Goal: Navigation & Orientation: Go to known website

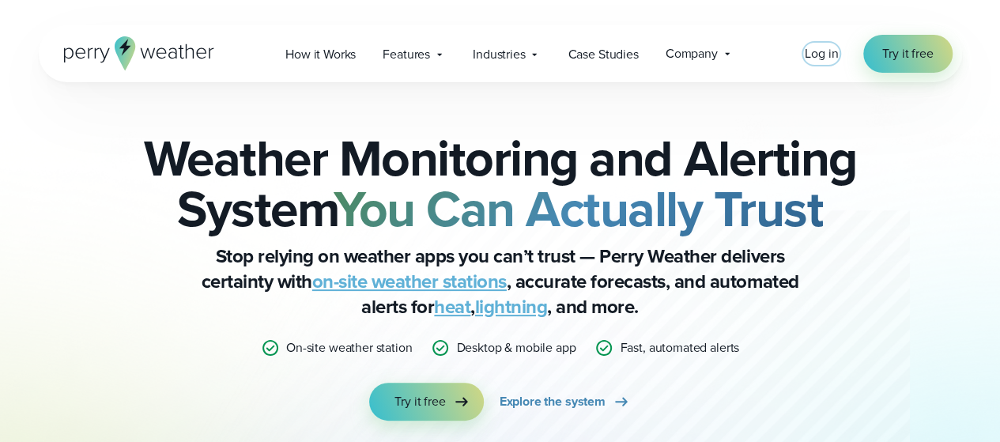
click at [819, 55] on span "Log in" at bounding box center [821, 53] width 33 height 18
drag, startPoint x: 36, startPoint y: 76, endPoint x: 0, endPoint y: -5, distance: 88.5
click at [810, 52] on span "Log in" at bounding box center [821, 53] width 33 height 18
